Goal: Find specific page/section: Find specific page/section

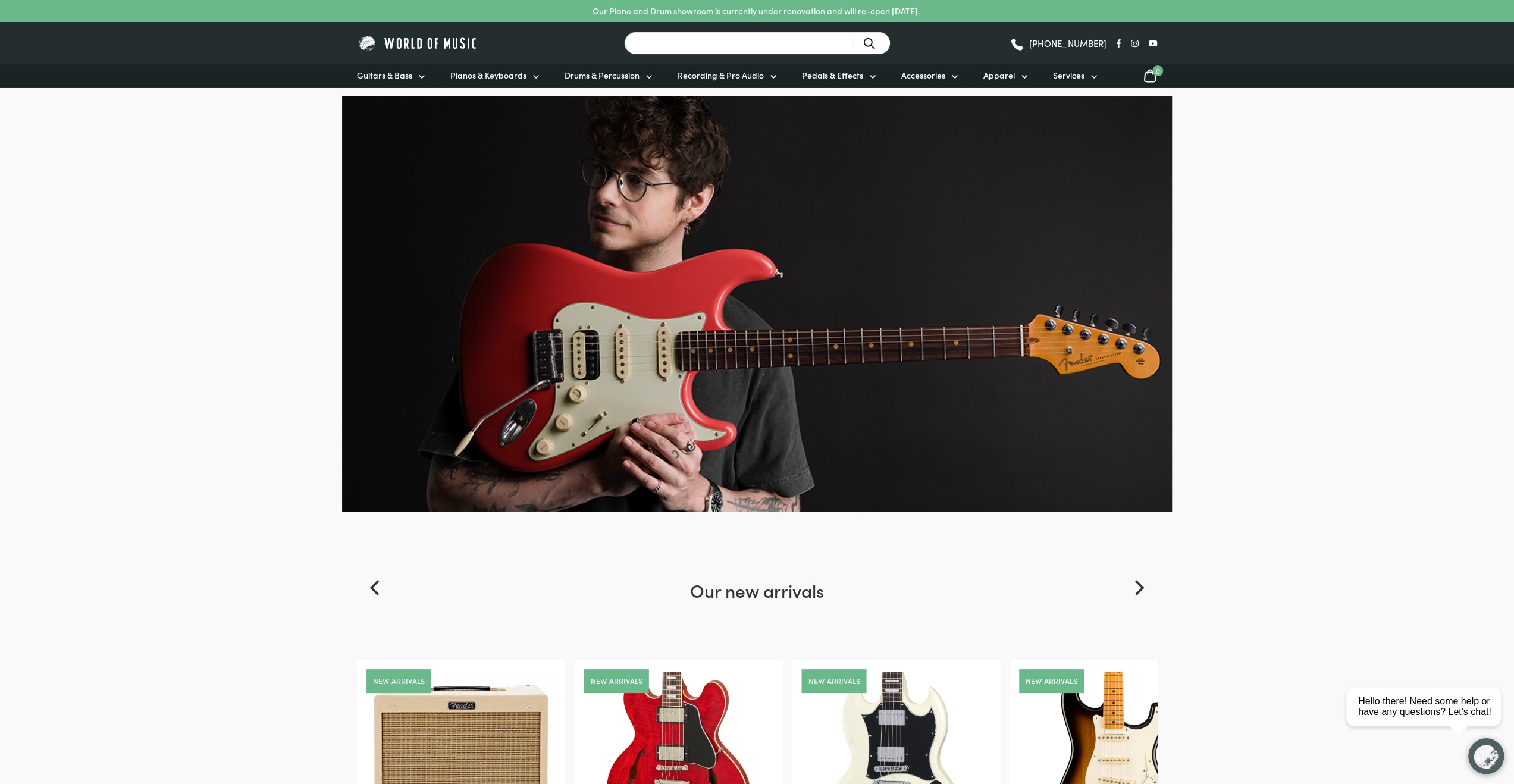
click at [690, 44] on input "Search for a product ..." at bounding box center [757, 43] width 267 height 23
type input "[PERSON_NAME]"
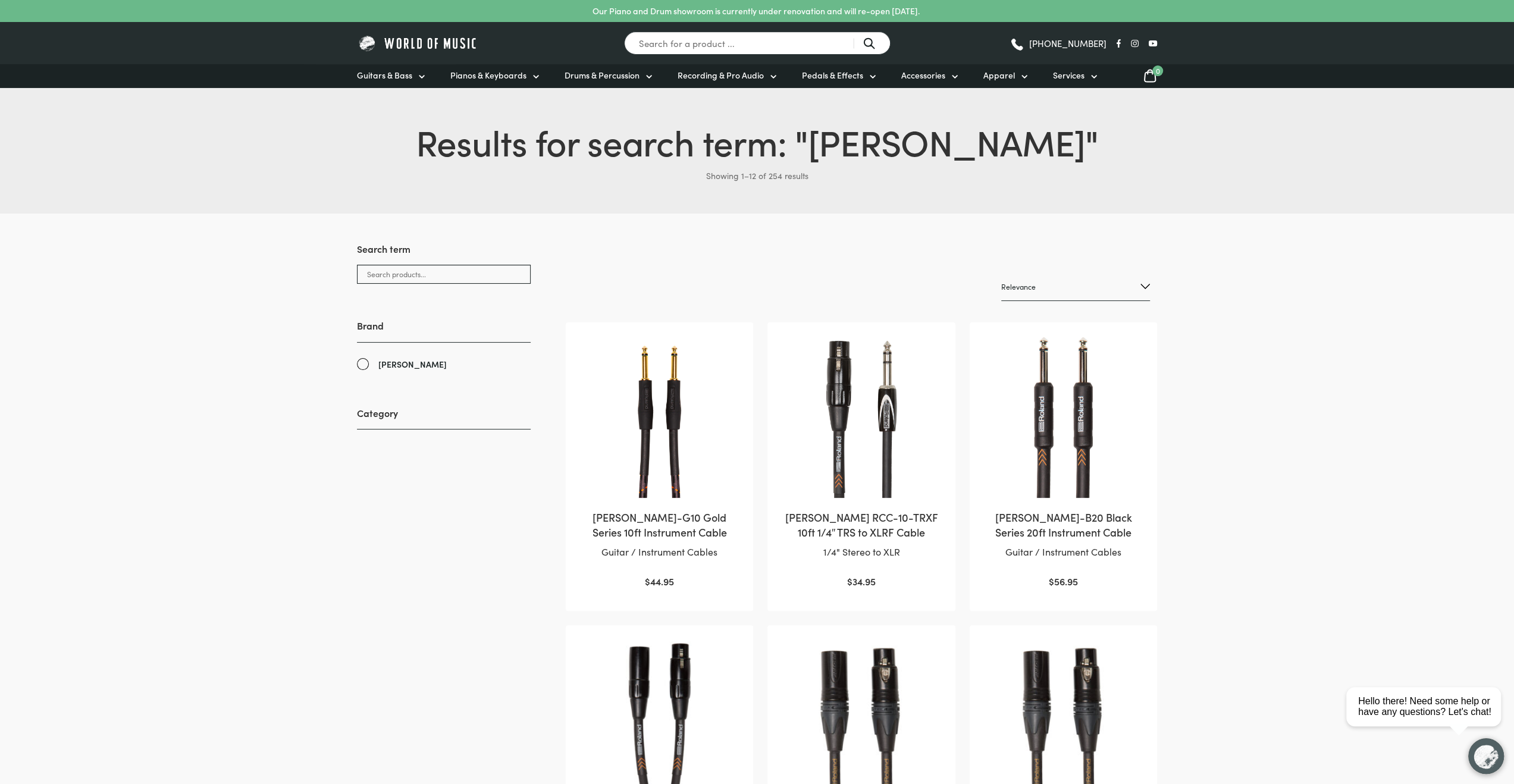
click at [364, 365] on link "[PERSON_NAME]" at bounding box center [443, 364] width 174 height 14
click at [406, 274] on input "Search products..." at bounding box center [443, 274] width 174 height 19
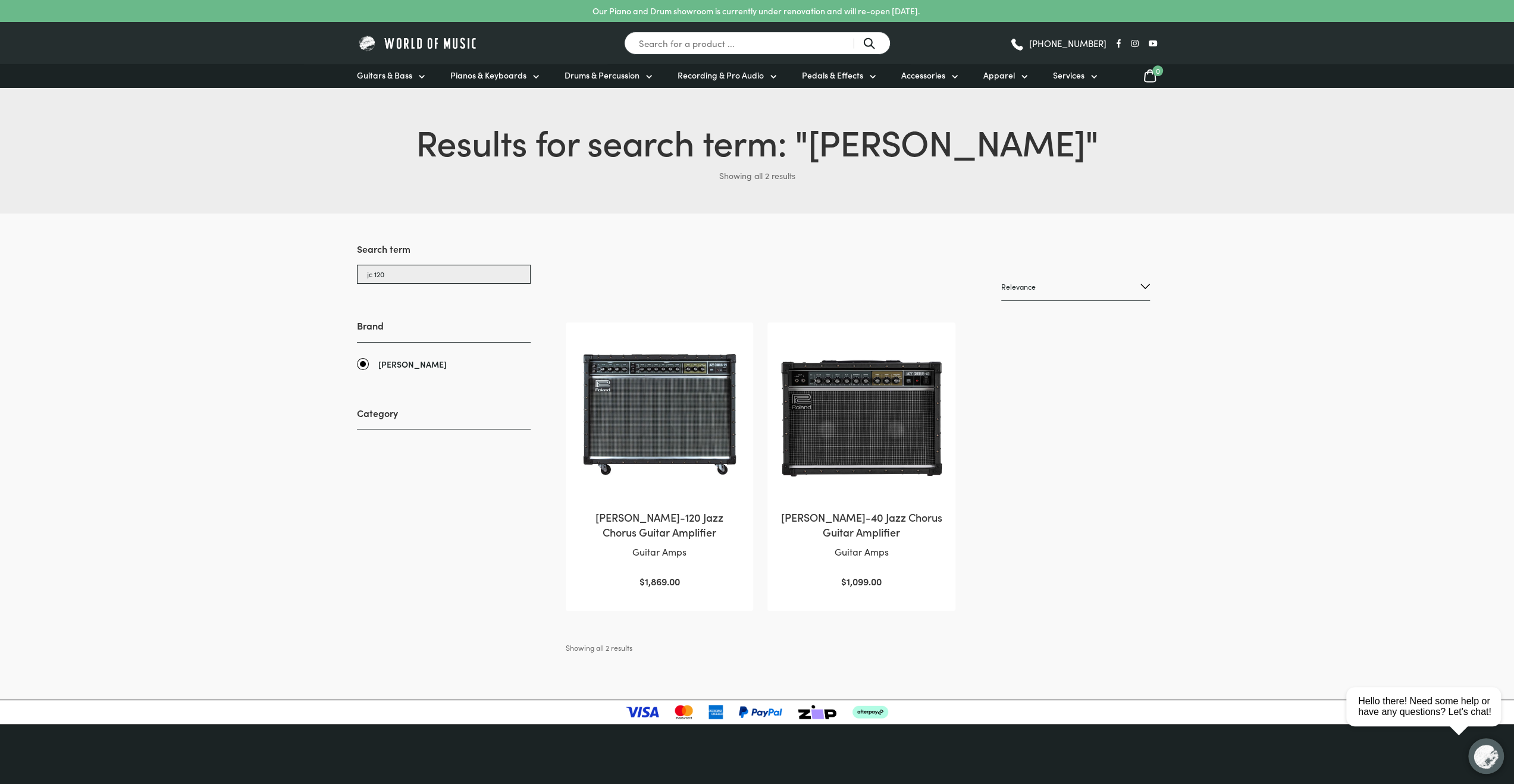
type input "jc 120"
